Goal: Task Accomplishment & Management: Manage account settings

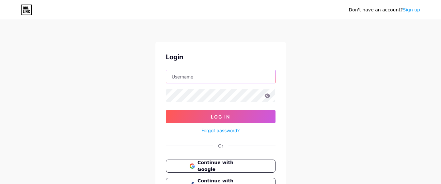
type input "[EMAIL_ADDRESS][DOMAIN_NAME]"
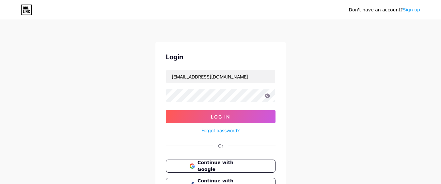
click at [268, 95] on icon at bounding box center [267, 96] width 6 height 4
click at [269, 98] on icon at bounding box center [267, 96] width 6 height 5
click at [266, 96] on icon at bounding box center [267, 96] width 6 height 4
click at [307, 89] on div "Don't have an account? Sign up Login sintamediapromosindo@gmail.com Log In Forg…" at bounding box center [220, 120] width 441 height 241
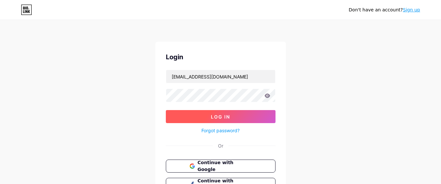
click at [214, 115] on span "Log In" at bounding box center [220, 117] width 19 height 6
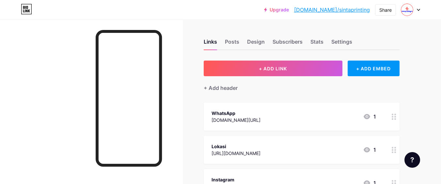
click at [345, 9] on link "[DOMAIN_NAME]/sintaprinting" at bounding box center [332, 10] width 76 height 8
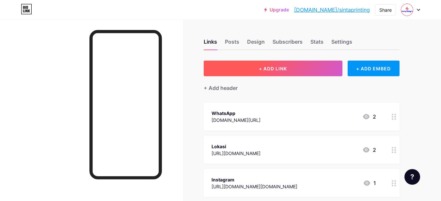
click at [273, 61] on button "+ ADD LINK" at bounding box center [273, 69] width 139 height 16
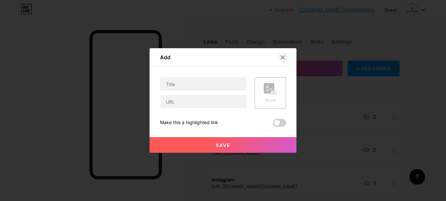
click at [285, 58] on div at bounding box center [283, 58] width 12 height 12
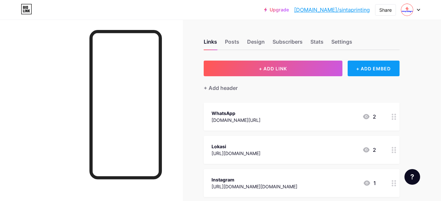
click at [371, 66] on div "+ ADD EMBED" at bounding box center [374, 69] width 52 height 16
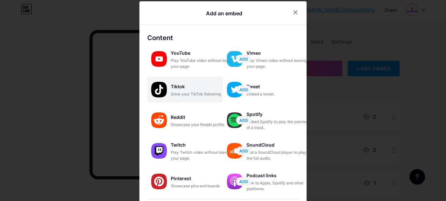
click at [176, 87] on div "Tiktok" at bounding box center [203, 86] width 65 height 9
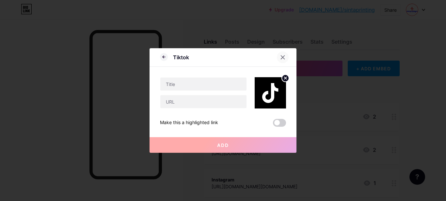
click at [280, 59] on div at bounding box center [283, 58] width 12 height 12
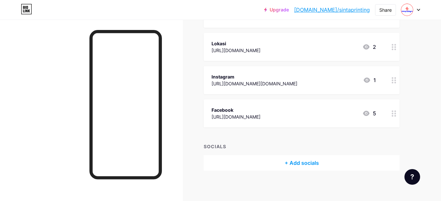
scroll to position [105, 0]
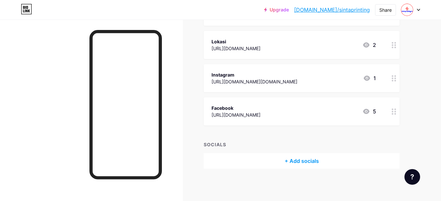
click at [303, 166] on div "+ Add socials" at bounding box center [302, 161] width 196 height 16
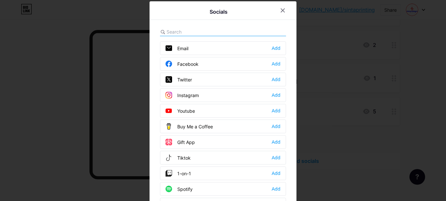
click at [191, 158] on div "Tiktok Add" at bounding box center [223, 158] width 126 height 14
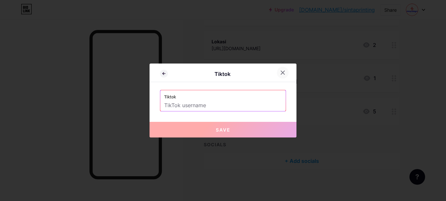
click at [282, 72] on icon at bounding box center [283, 73] width 4 height 4
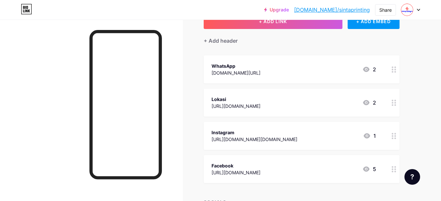
scroll to position [40, 0]
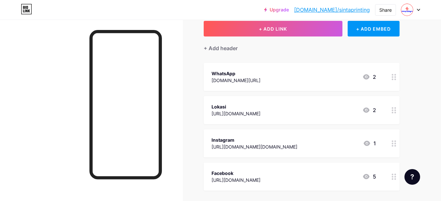
click at [392, 76] on icon at bounding box center [394, 77] width 5 height 6
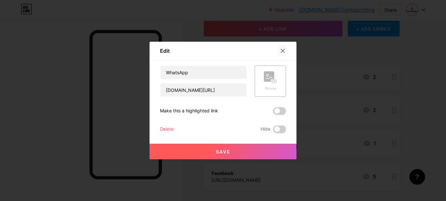
click at [282, 51] on icon at bounding box center [282, 50] width 5 height 5
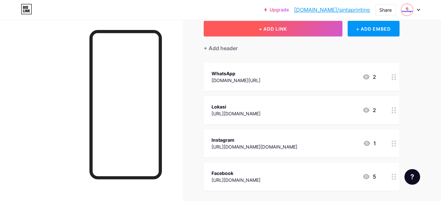
click at [279, 25] on button "+ ADD LINK" at bounding box center [273, 29] width 139 height 16
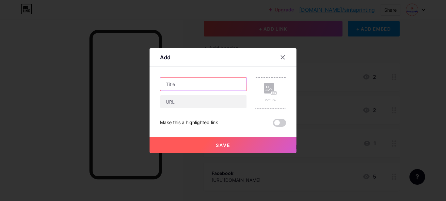
click at [202, 87] on input "text" at bounding box center [203, 84] width 86 height 13
type input "Tiktok"
click at [283, 55] on icon at bounding box center [282, 57] width 5 height 5
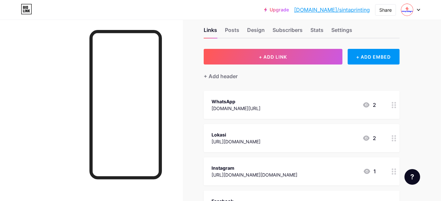
scroll to position [7, 0]
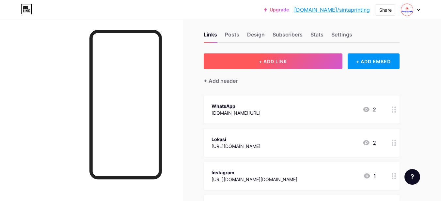
click at [276, 63] on span "+ ADD LINK" at bounding box center [273, 62] width 28 height 6
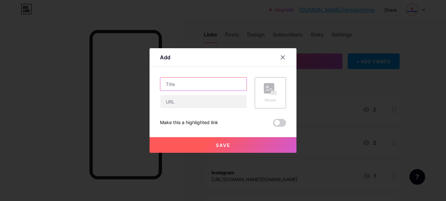
click at [179, 83] on input "text" at bounding box center [203, 84] width 86 height 13
type input "Tiktok"
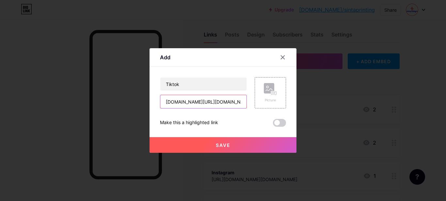
type input "[DOMAIN_NAME][URL][DOMAIN_NAME]"
click at [240, 145] on button "Save" at bounding box center [223, 145] width 147 height 16
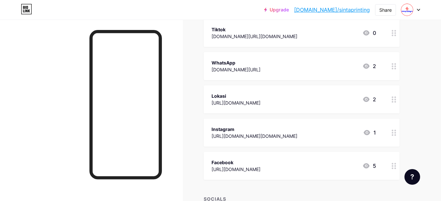
scroll to position [72, 0]
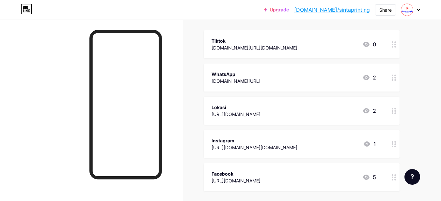
click at [358, 44] on div "Tiktok [DOMAIN_NAME][URL][DOMAIN_NAME] 0" at bounding box center [294, 44] width 165 height 15
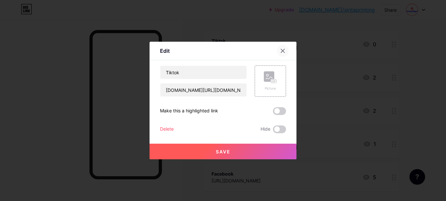
click at [282, 51] on icon at bounding box center [283, 51] width 4 height 4
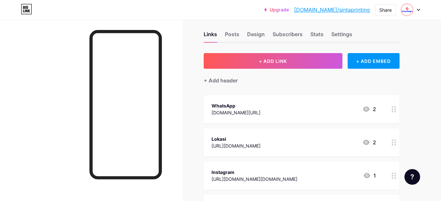
scroll to position [7, 0]
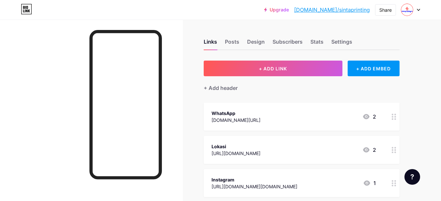
drag, startPoint x: 0, startPoint y: 0, endPoint x: 385, endPoint y: 148, distance: 412.6
drag, startPoint x: 385, startPoint y: 148, endPoint x: 422, endPoint y: 98, distance: 62.3
click at [422, 98] on div "Links Posts Design Subscribers Stats Settings + ADD LINK + ADD EMBED + Add head…" at bounding box center [213, 180] width 427 height 321
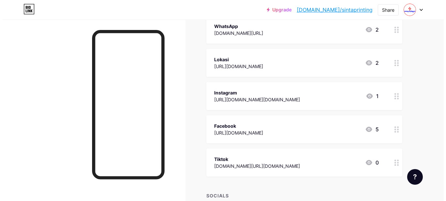
scroll to position [98, 0]
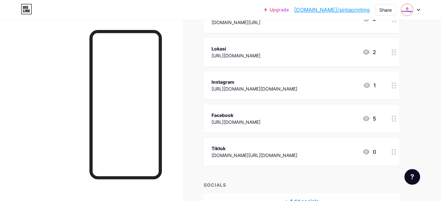
click at [391, 153] on div at bounding box center [393, 152] width 11 height 28
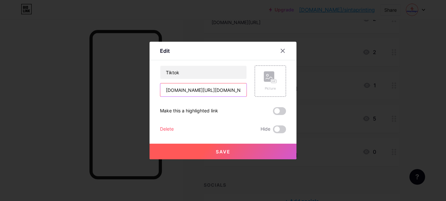
click at [198, 91] on input "tiktok.com/sintaprinting.id" at bounding box center [203, 90] width 86 height 13
paste input "https://www.tiktok.com/@"
click at [167, 91] on input "https://www.tiktok.com/@sintaprinting.id" at bounding box center [203, 90] width 86 height 13
type input "https://www.tiktok.com/@sintaprinting.id"
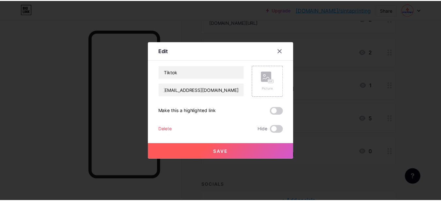
scroll to position [0, 0]
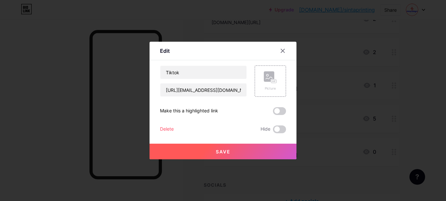
click at [248, 156] on button "Save" at bounding box center [223, 152] width 147 height 16
